Goal: Check status: Check status

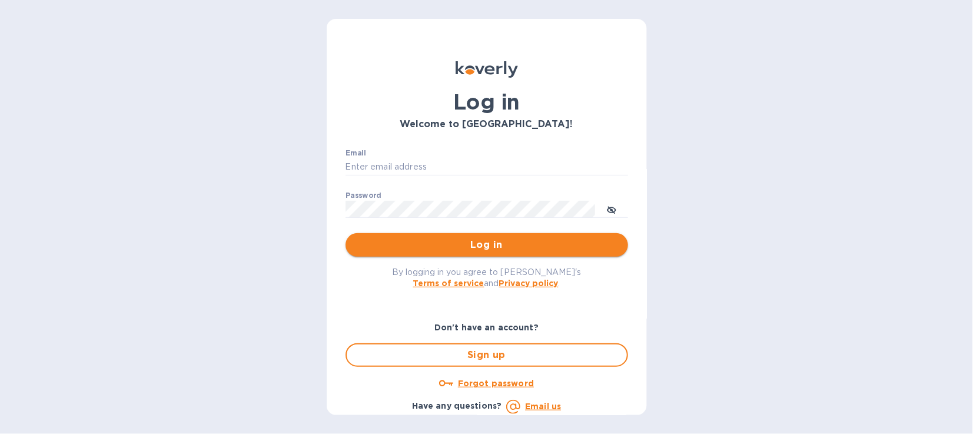
type input "ar@cslexp.com"
click at [479, 240] on span "Log in" at bounding box center [487, 245] width 264 height 14
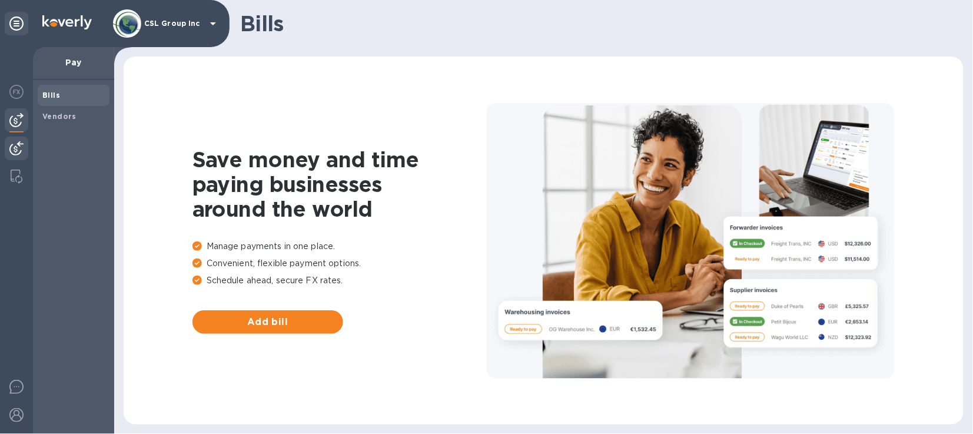
click at [11, 140] on div at bounding box center [17, 150] width 24 height 26
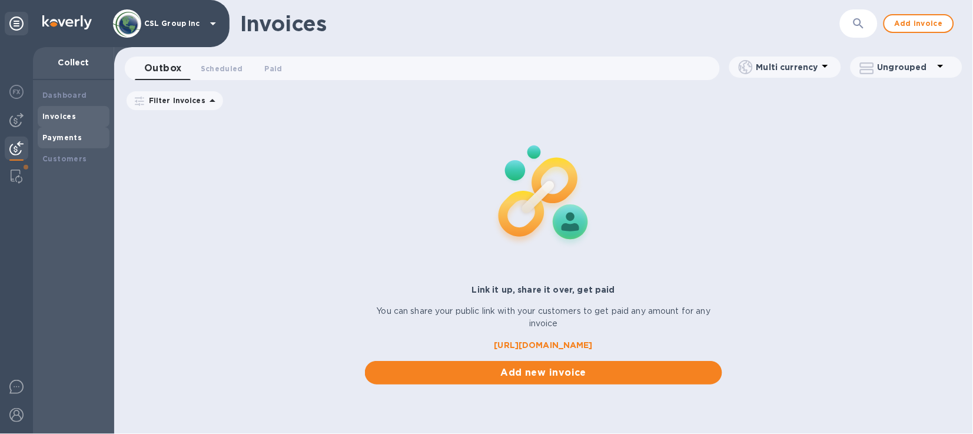
click at [67, 138] on b "Payments" at bounding box center [61, 137] width 39 height 9
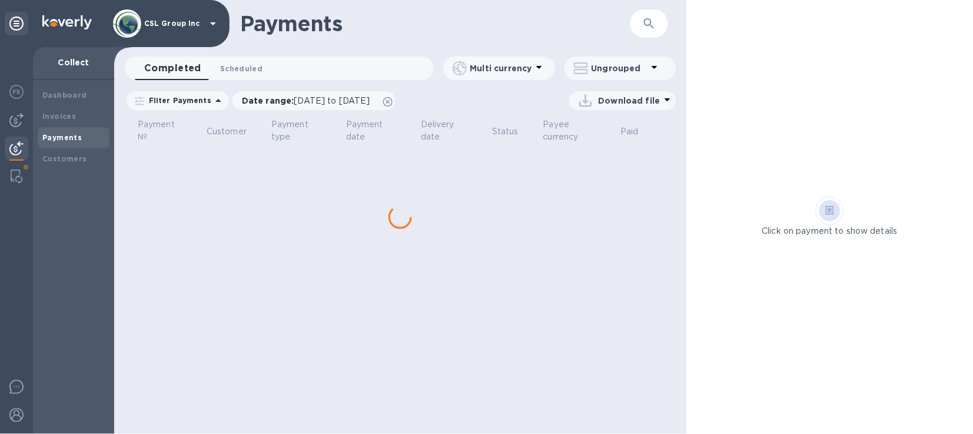
click at [255, 64] on span "Scheduled 0" at bounding box center [241, 68] width 42 height 12
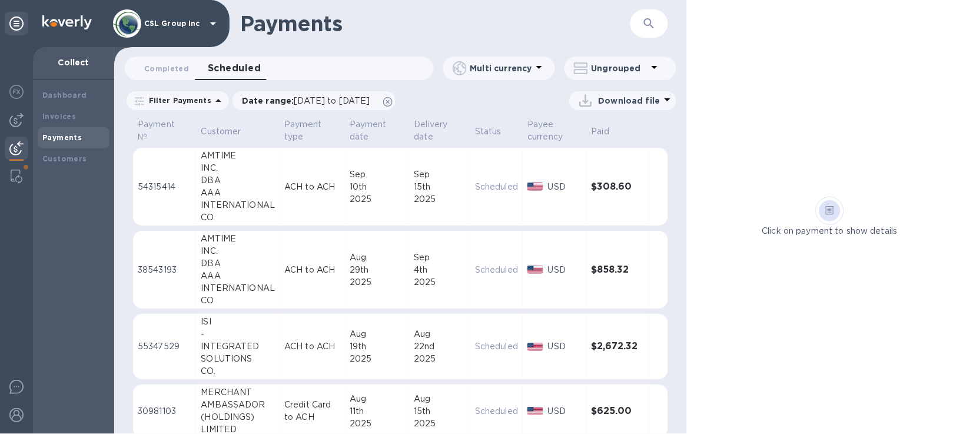
scroll to position [72, 0]
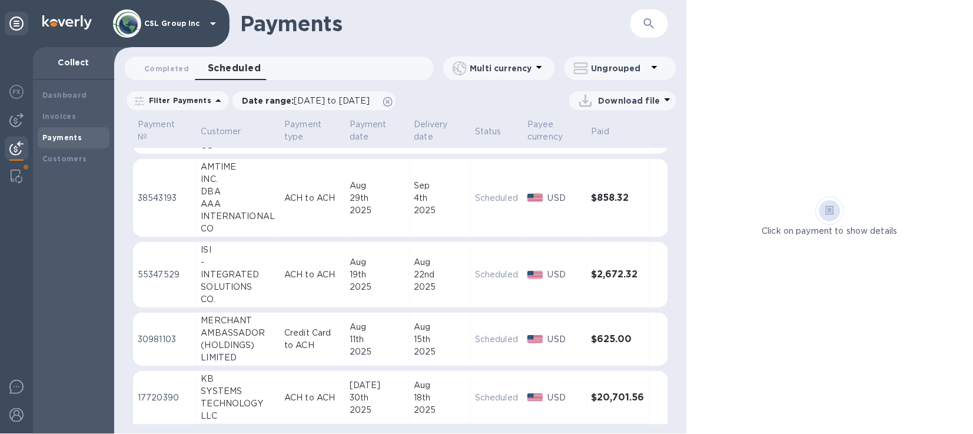
click at [581, 342] on td "USD" at bounding box center [555, 340] width 64 height 54
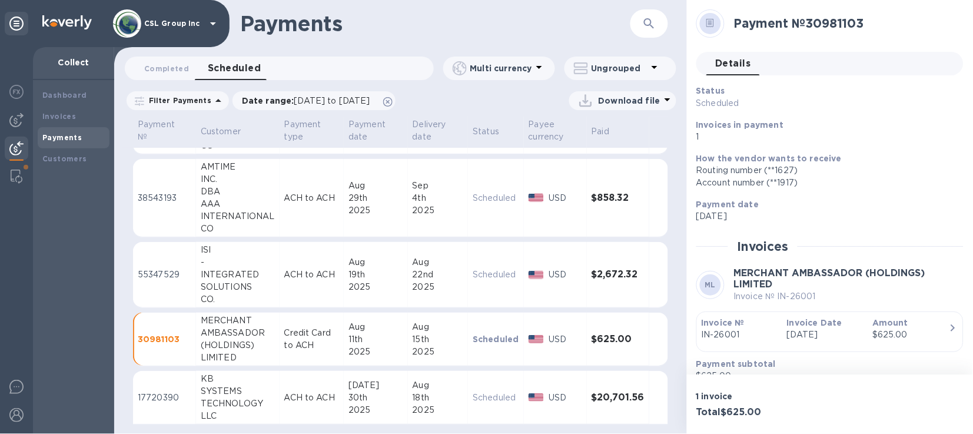
scroll to position [49, 0]
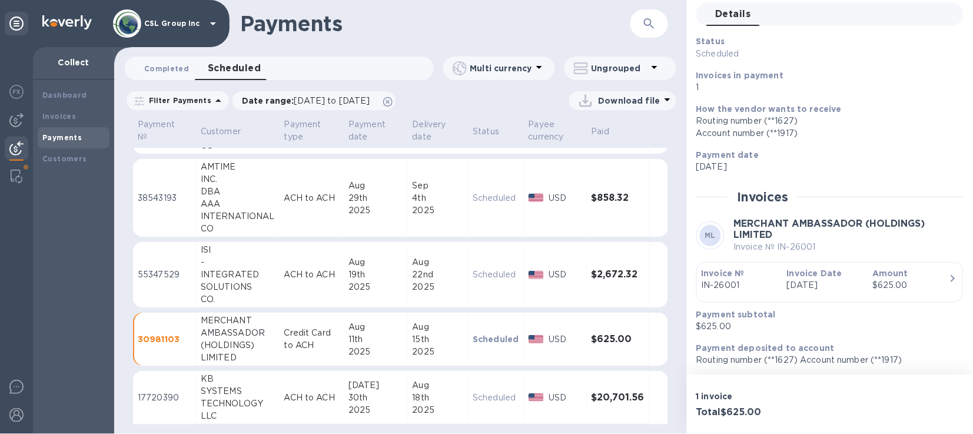
click at [169, 59] on button "Completed 0" at bounding box center [167, 69] width 64 height 24
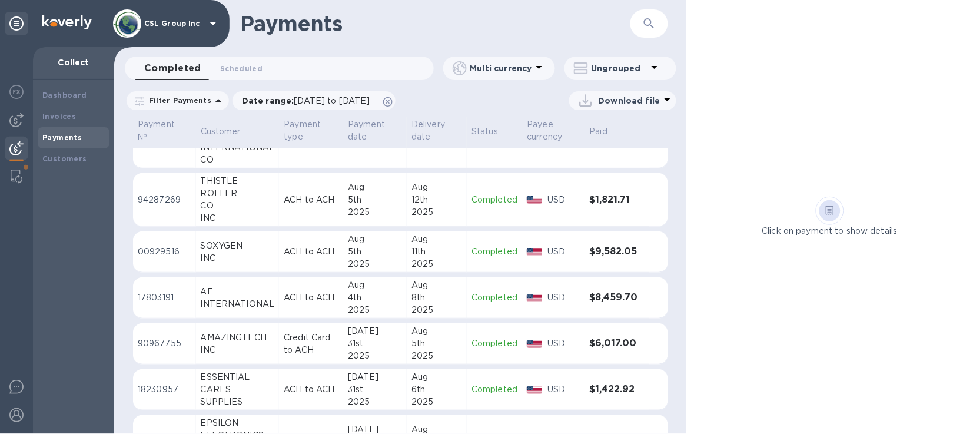
scroll to position [515, 0]
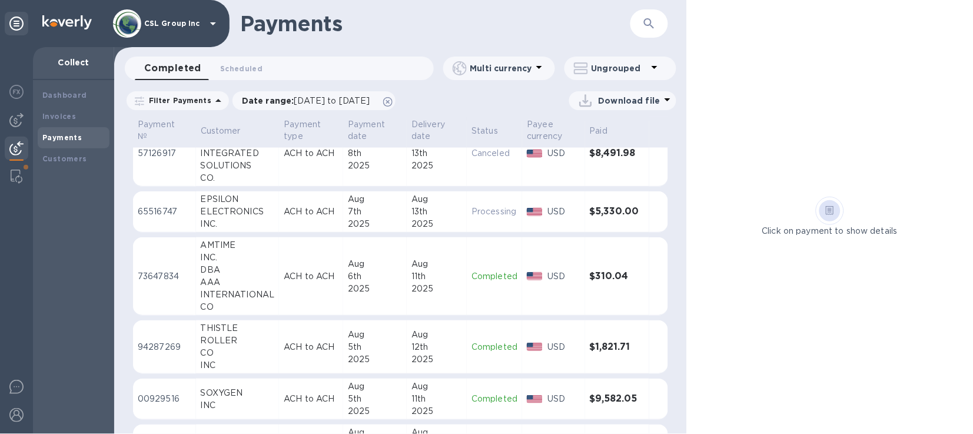
click at [274, 197] on td "EPSILON ELECTRONICS INC." at bounding box center [238, 211] width 84 height 41
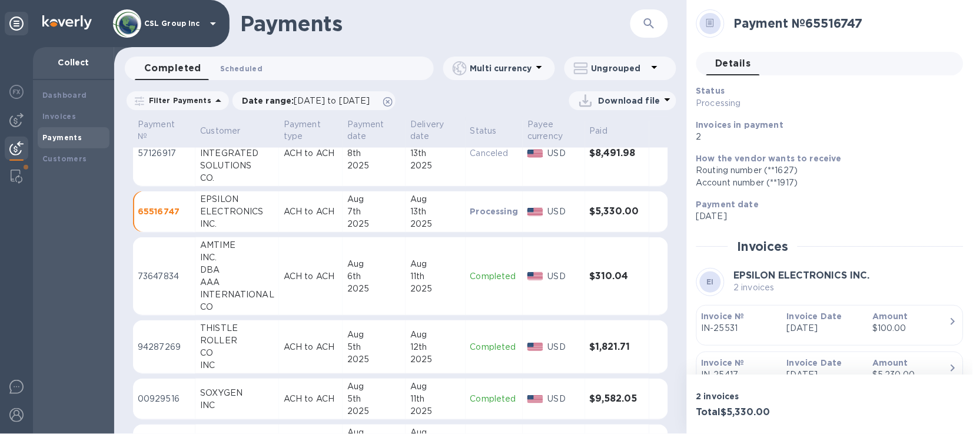
click at [224, 63] on span "Scheduled 0" at bounding box center [241, 68] width 42 height 12
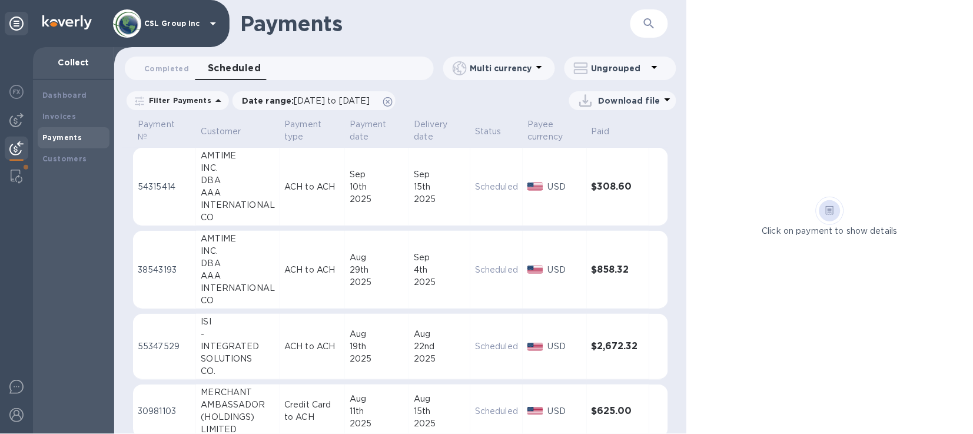
scroll to position [72, 0]
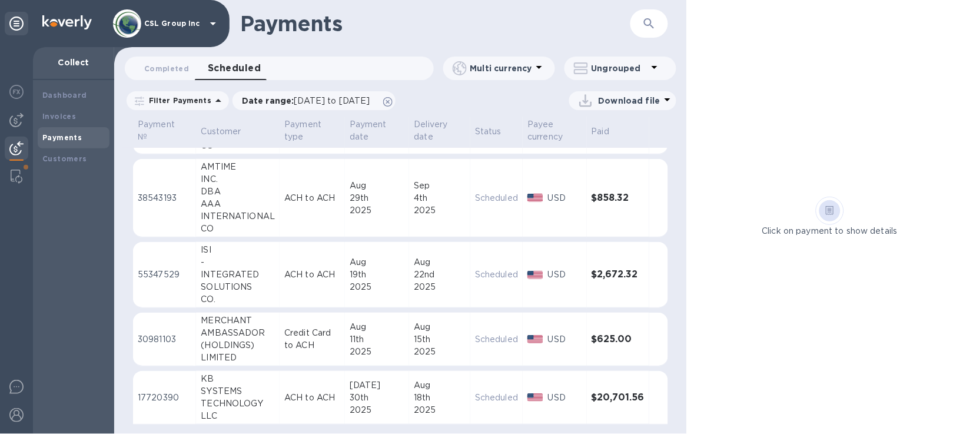
click at [362, 333] on div "11th" at bounding box center [377, 339] width 55 height 12
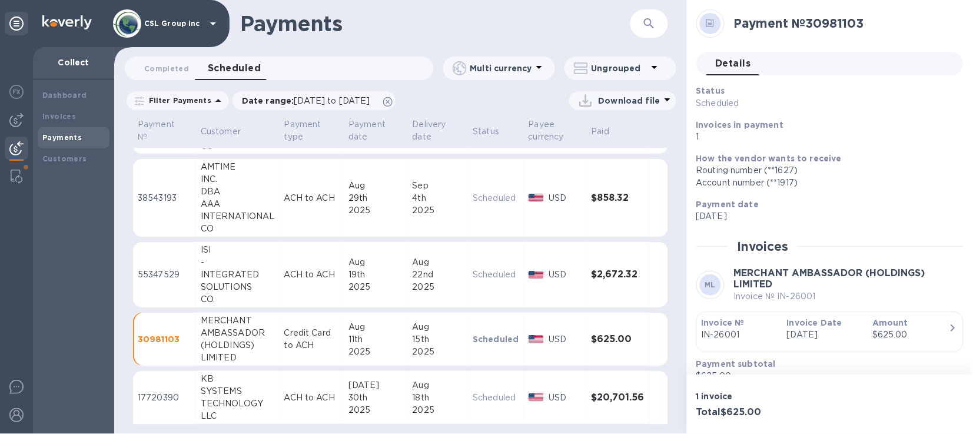
click at [300, 330] on p "Credit Card to ACH" at bounding box center [311, 339] width 55 height 25
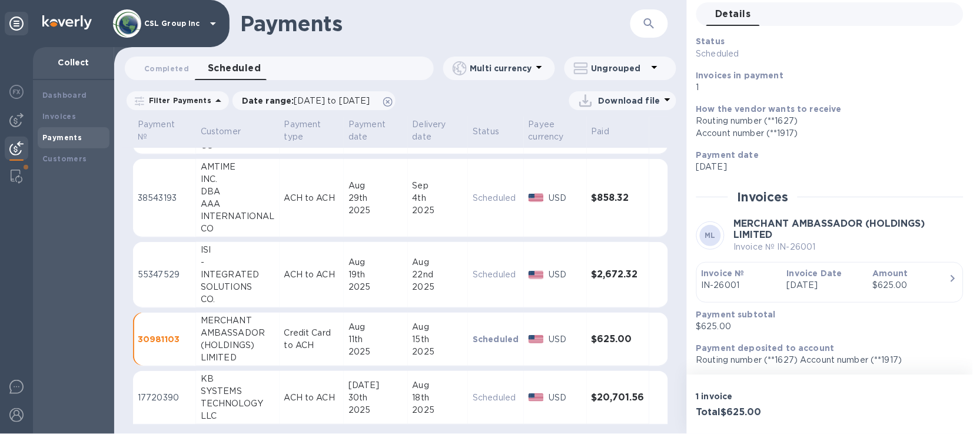
click at [307, 336] on p "Credit Card to ACH" at bounding box center [311, 339] width 55 height 25
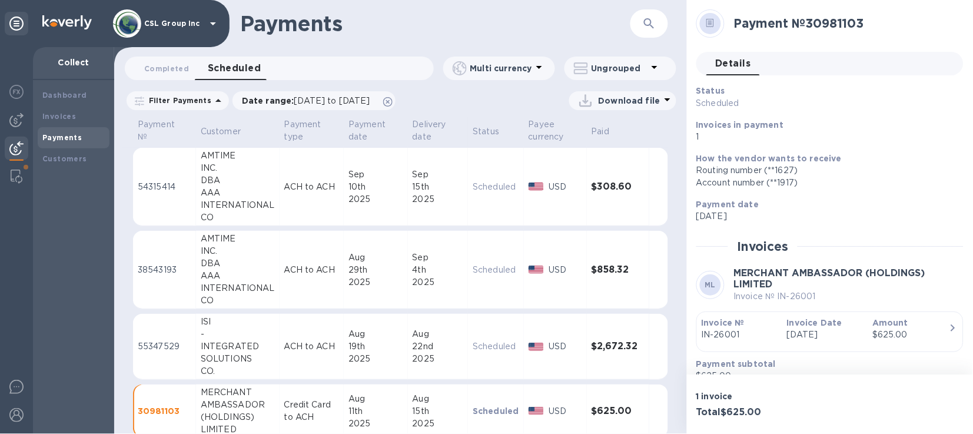
click at [935, 165] on div "Routing number (**1627)" at bounding box center [826, 170] width 258 height 12
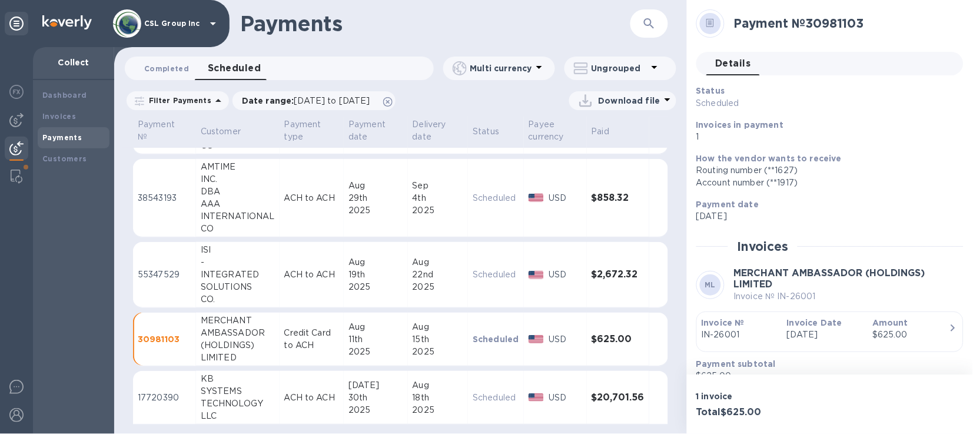
drag, startPoint x: 186, startPoint y: 65, endPoint x: 266, endPoint y: 90, distance: 83.8
click at [188, 67] on button "Completed 0" at bounding box center [167, 69] width 64 height 24
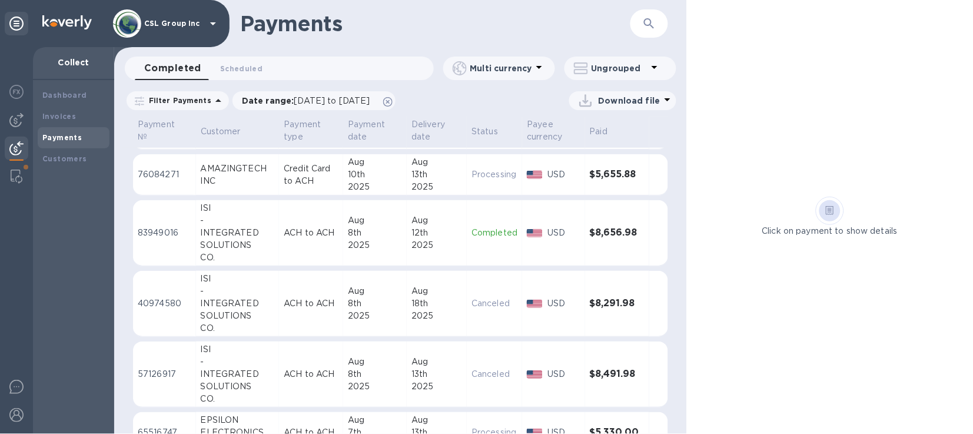
scroll to position [220, 0]
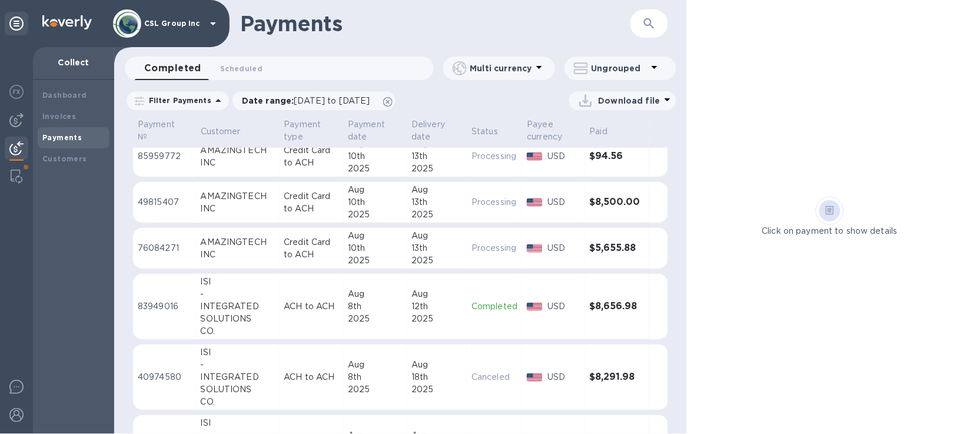
click at [287, 208] on p "Credit Card to ACH" at bounding box center [311, 202] width 55 height 25
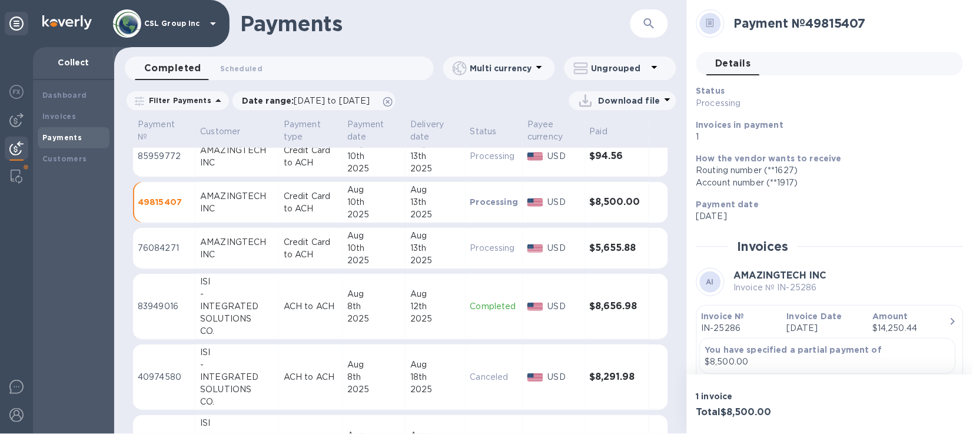
click at [309, 250] on p "Credit Card to ACH" at bounding box center [311, 248] width 54 height 25
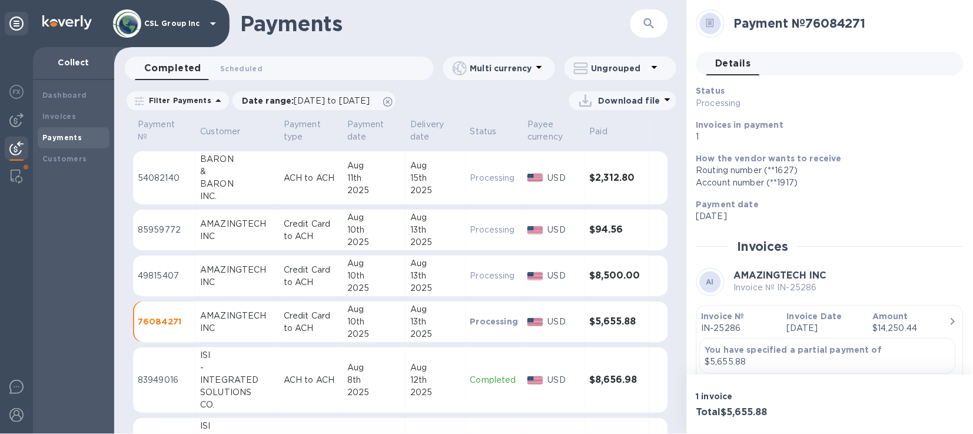
scroll to position [73, 0]
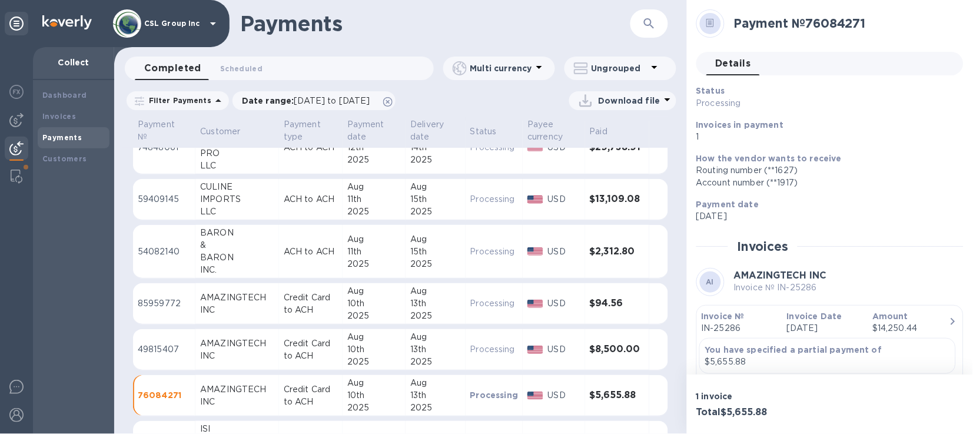
click at [652, 27] on icon "button" at bounding box center [649, 23] width 10 height 10
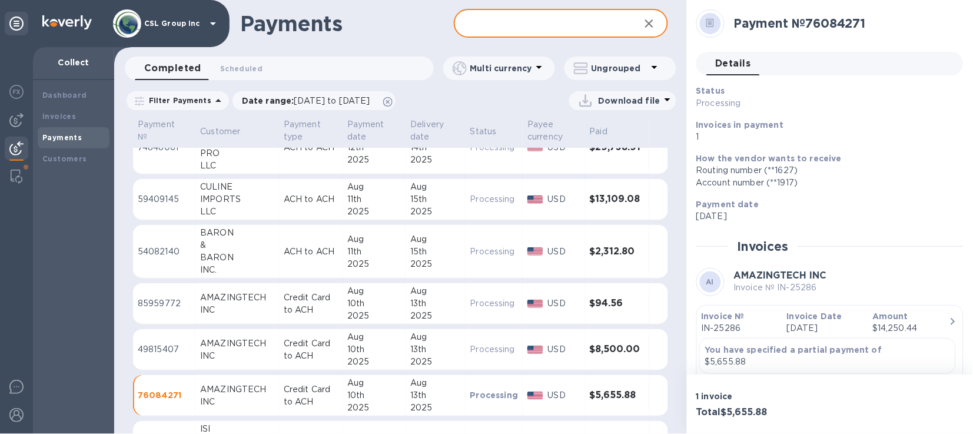
click at [587, 25] on input "text" at bounding box center [542, 23] width 176 height 29
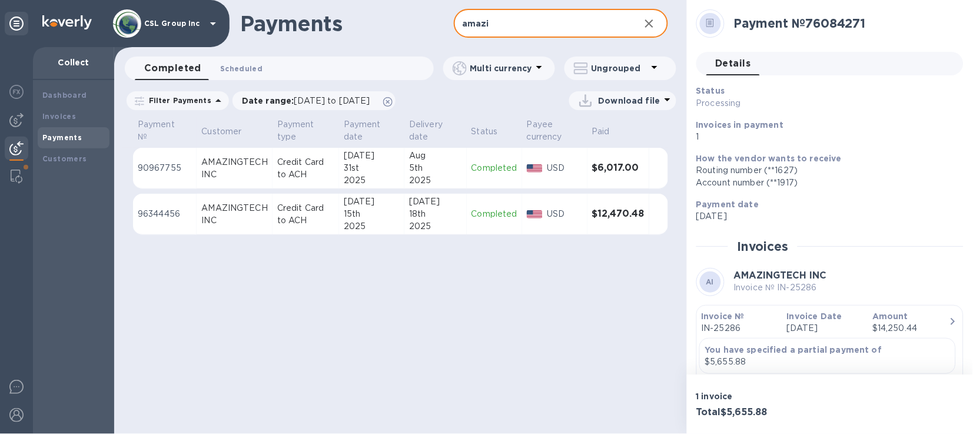
type input "amazi"
click at [249, 69] on span "Scheduled 0" at bounding box center [241, 68] width 42 height 12
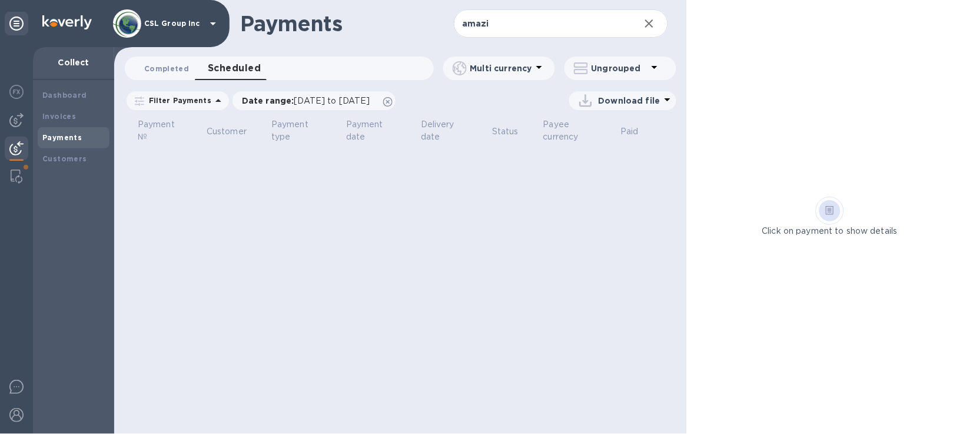
click at [181, 69] on span "Completed 0" at bounding box center [166, 68] width 45 height 12
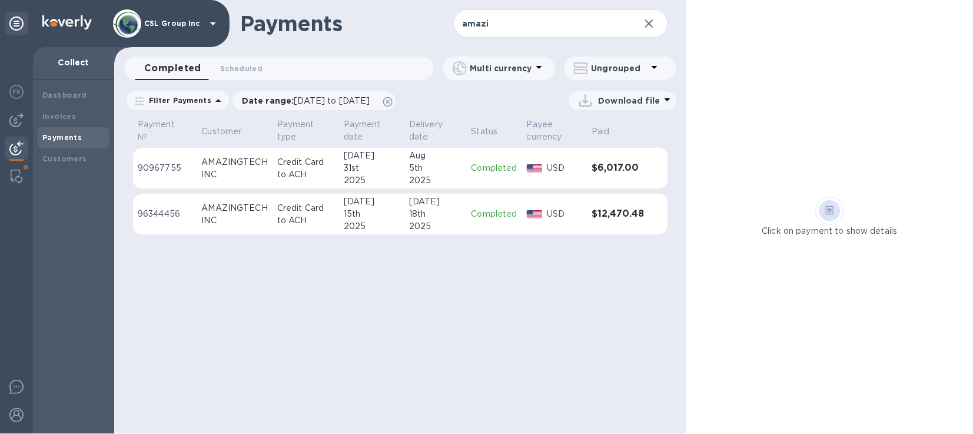
click at [654, 21] on icon "button" at bounding box center [650, 23] width 14 height 14
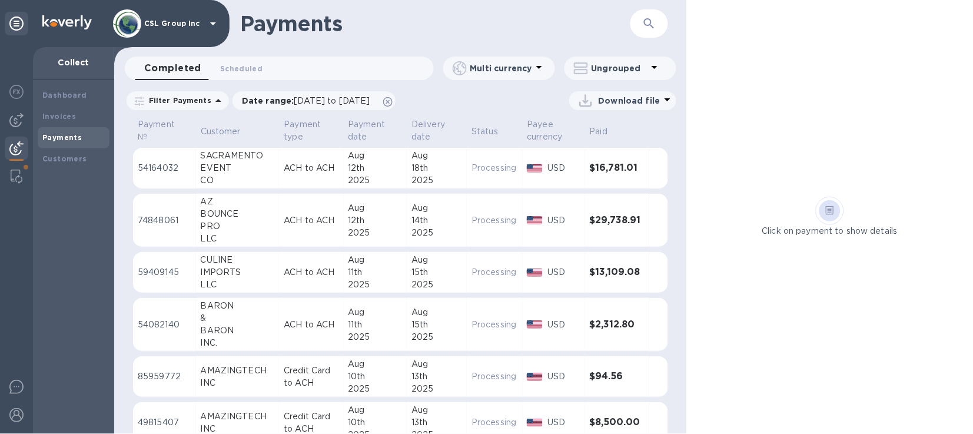
scroll to position [147, 0]
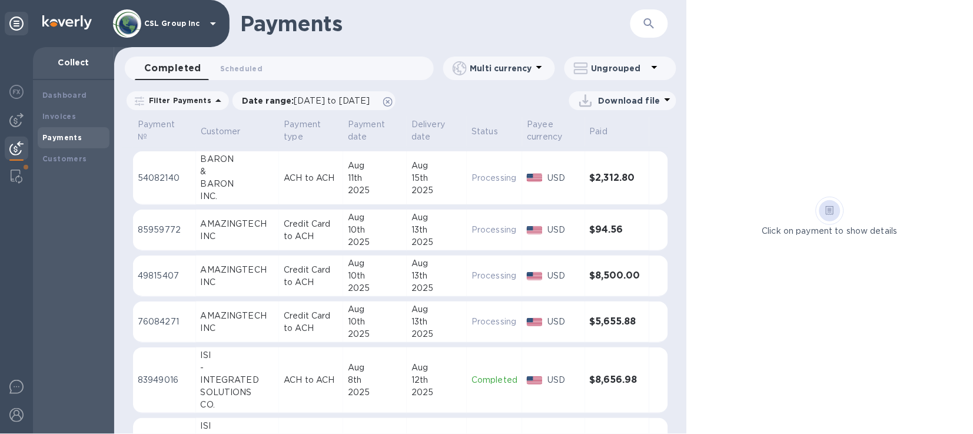
click at [516, 316] on td "Processing" at bounding box center [494, 322] width 55 height 41
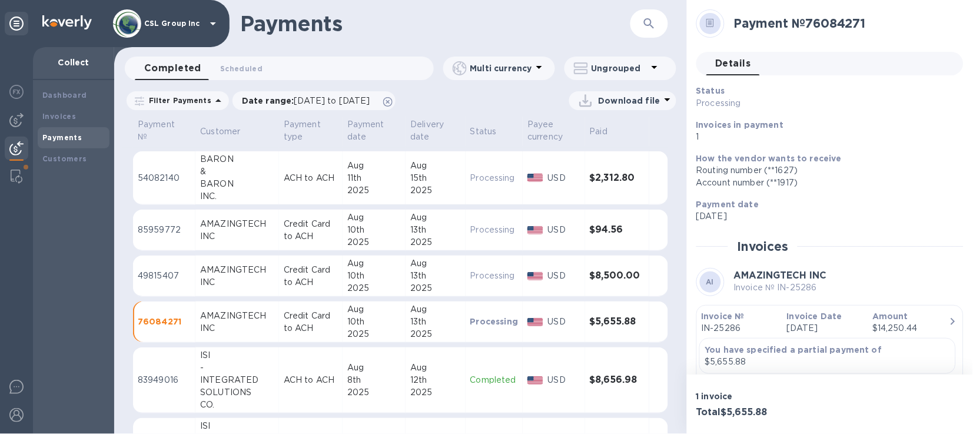
scroll to position [294, 0]
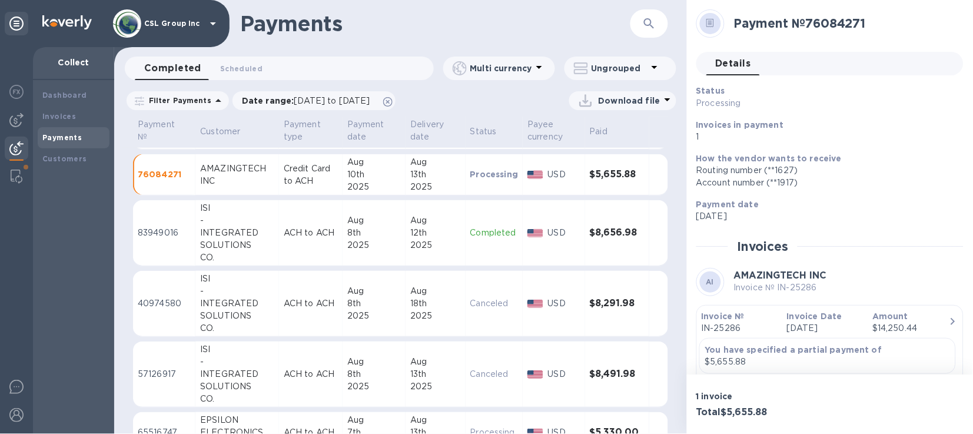
click at [486, 297] on p "Canceled" at bounding box center [495, 303] width 48 height 12
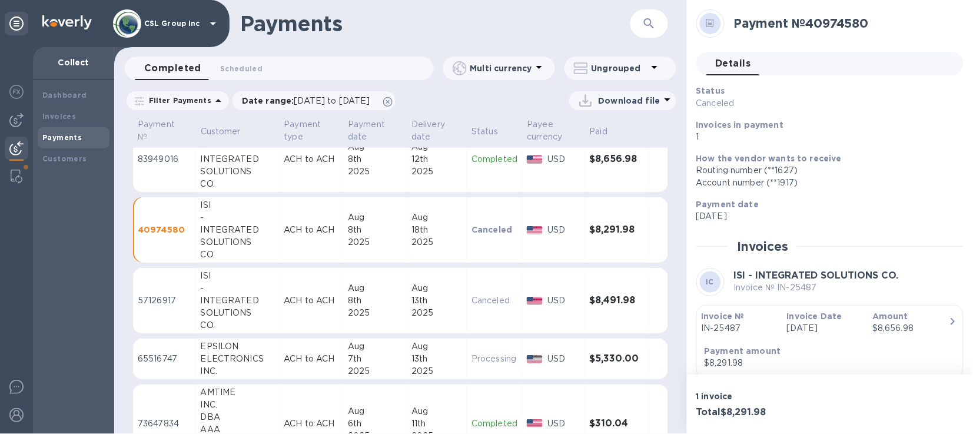
scroll to position [147, 0]
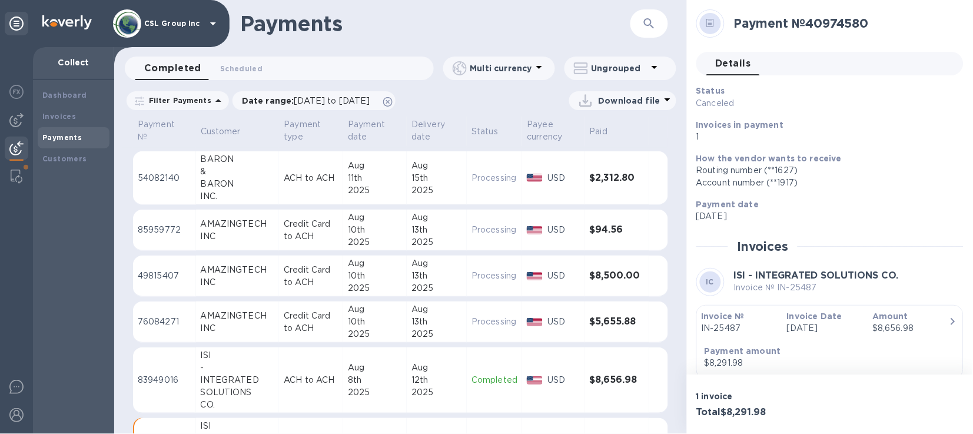
click at [390, 313] on div "Aug" at bounding box center [375, 309] width 54 height 12
click at [406, 288] on td "[DATE]" at bounding box center [436, 276] width 60 height 41
click at [444, 216] on div "Aug" at bounding box center [435, 217] width 51 height 12
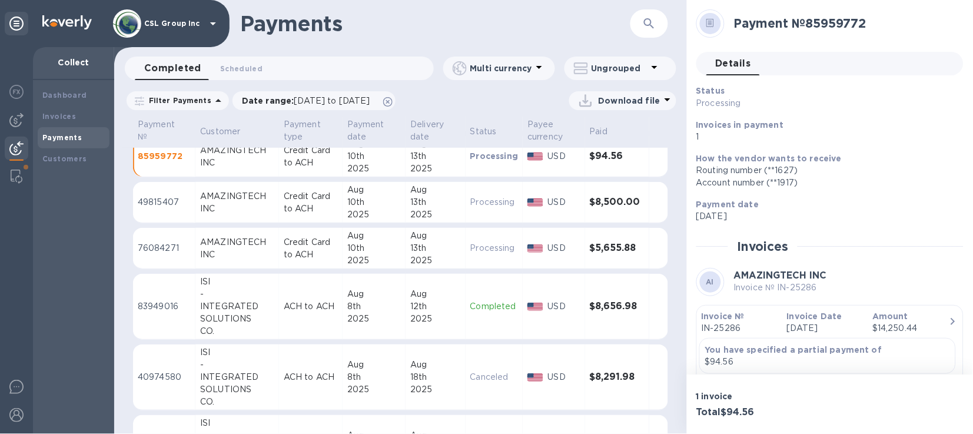
scroll to position [73, 0]
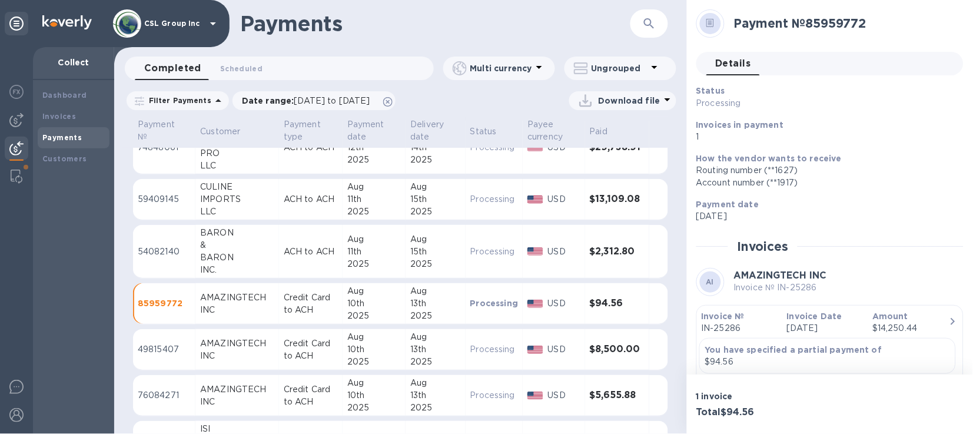
click at [503, 389] on p "Processing" at bounding box center [495, 395] width 48 height 12
click at [504, 344] on p "Processing" at bounding box center [495, 349] width 48 height 12
